Goal: Task Accomplishment & Management: Manage account settings

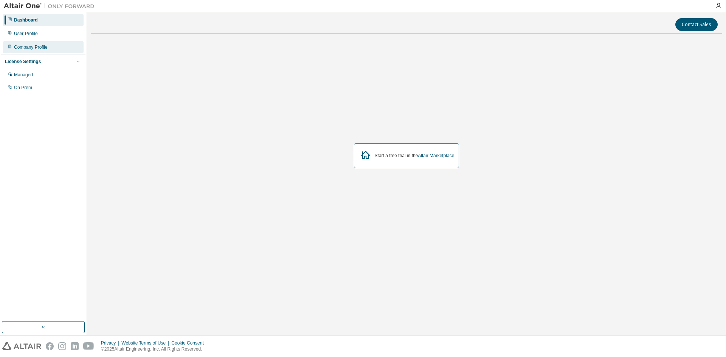
click at [73, 47] on div "Company Profile" at bounding box center [43, 47] width 81 height 12
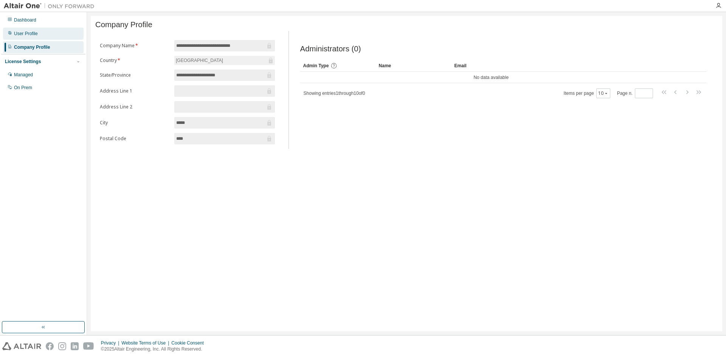
click at [35, 30] on div "User Profile" at bounding box center [43, 34] width 81 height 12
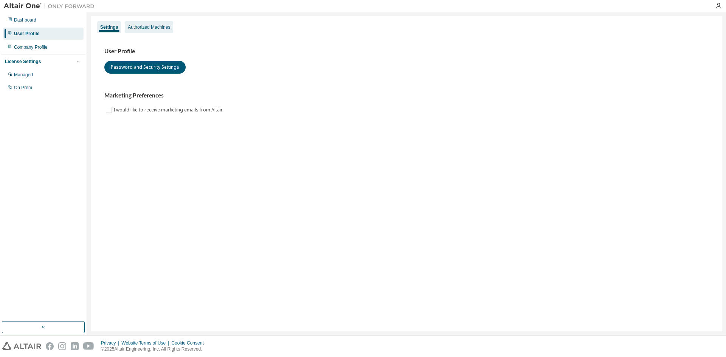
click at [164, 25] on div "Authorized Machines" at bounding box center [149, 27] width 42 height 6
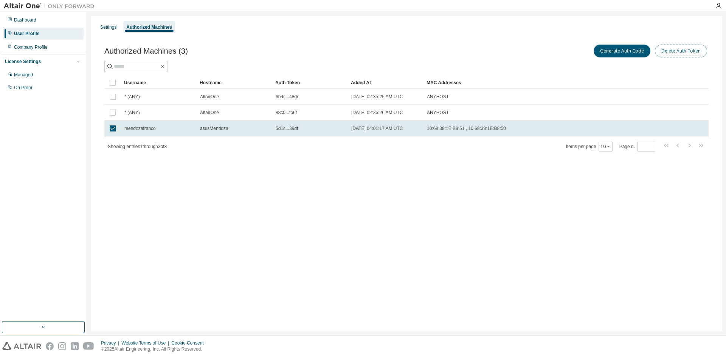
click at [677, 52] on button "Delete Auth Token" at bounding box center [681, 51] width 52 height 13
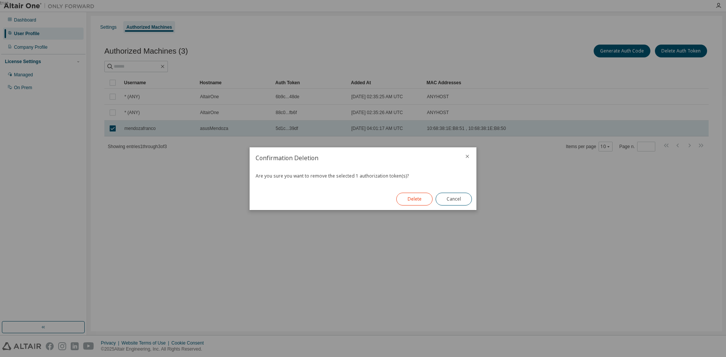
click at [415, 198] on button "Delete" at bounding box center [414, 199] width 36 height 13
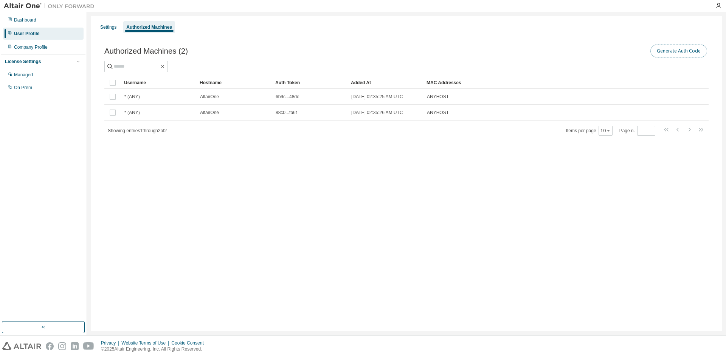
click at [691, 51] on button "Generate Auth Code" at bounding box center [679, 51] width 57 height 13
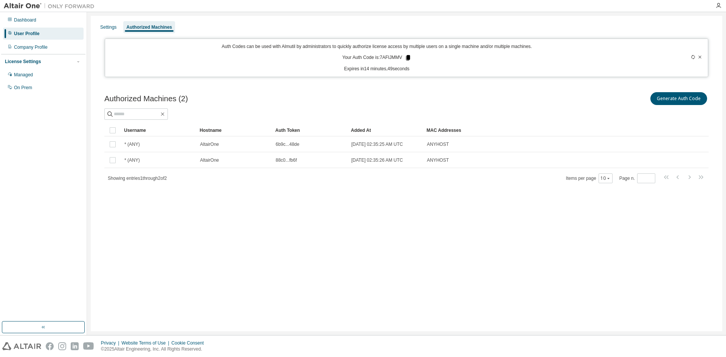
click at [407, 57] on icon at bounding box center [408, 57] width 4 height 5
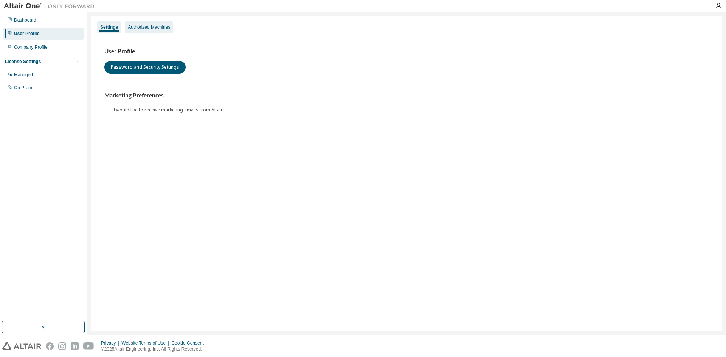
click at [157, 32] on div "Authorized Machines" at bounding box center [149, 27] width 48 height 12
click at [162, 33] on div "Authorized Machines" at bounding box center [149, 27] width 48 height 12
